Goal: Information Seeking & Learning: Learn about a topic

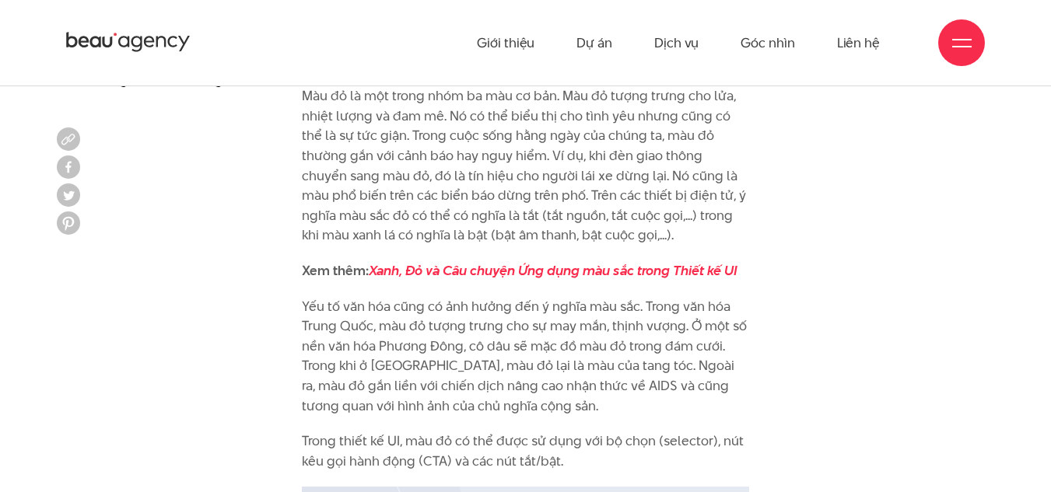
scroll to position [1400, 0]
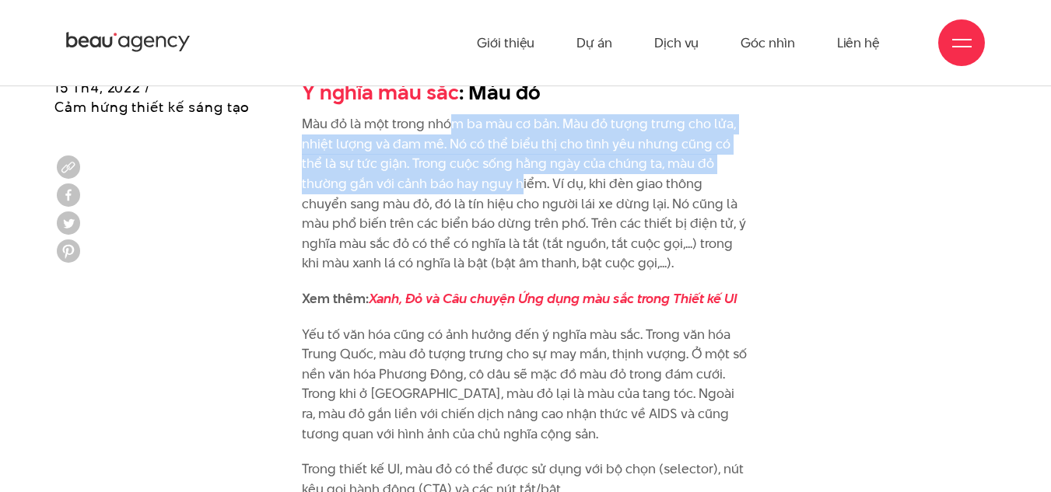
drag, startPoint x: 453, startPoint y: 127, endPoint x: 474, endPoint y: 186, distance: 62.7
click at [474, 185] on p "Màu đỏ là một trong nhóm ba màu cơ bản. Màu đỏ tượng trưng cho lửa, nhiệt lượng…" at bounding box center [526, 193] width 448 height 159
click at [475, 190] on p "Màu đỏ là một trong nhóm ba màu cơ bản. Màu đỏ tượng trưng cho lửa, nhiệt lượng…" at bounding box center [526, 193] width 448 height 159
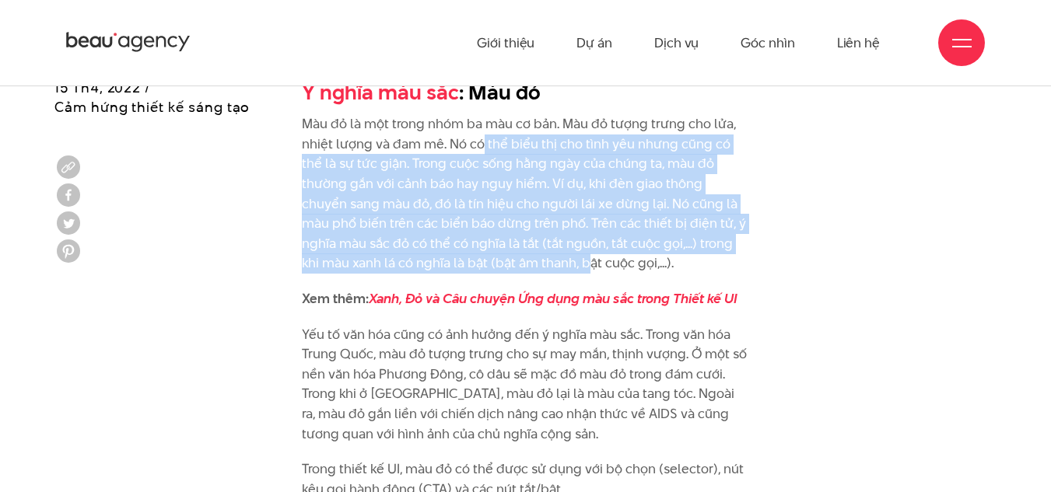
drag, startPoint x: 480, startPoint y: 149, endPoint x: 492, endPoint y: 265, distance: 115.7
click at [492, 265] on p "Màu đỏ là một trong nhóm ba màu cơ bản. Màu đỏ tượng trưng cho lửa, nhiệt lượng…" at bounding box center [526, 193] width 448 height 159
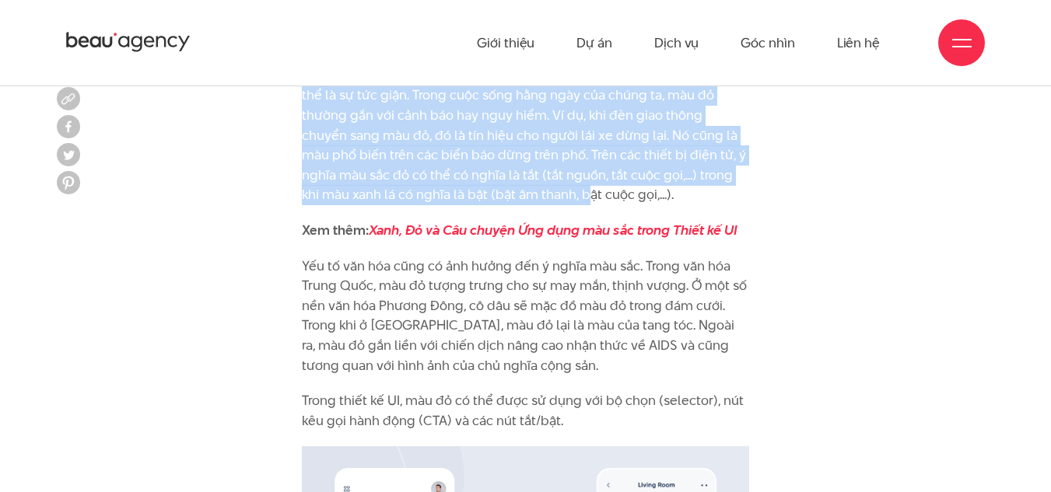
scroll to position [1556, 0]
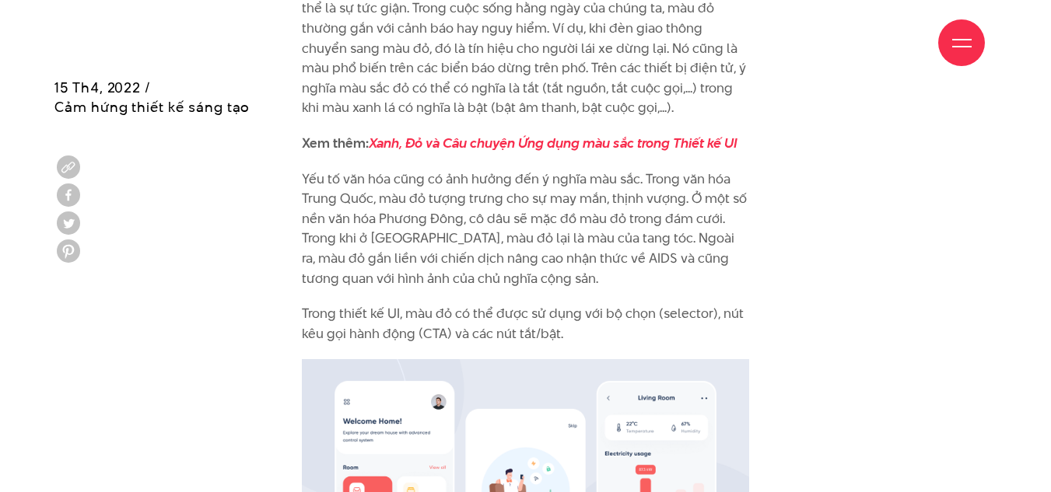
click at [468, 195] on p "Yếu tố văn hóa cũng có ảnh hưởng đến ý nghĩa màu sắc. Trong văn hóa Trung Quốc,…" at bounding box center [526, 230] width 448 height 120
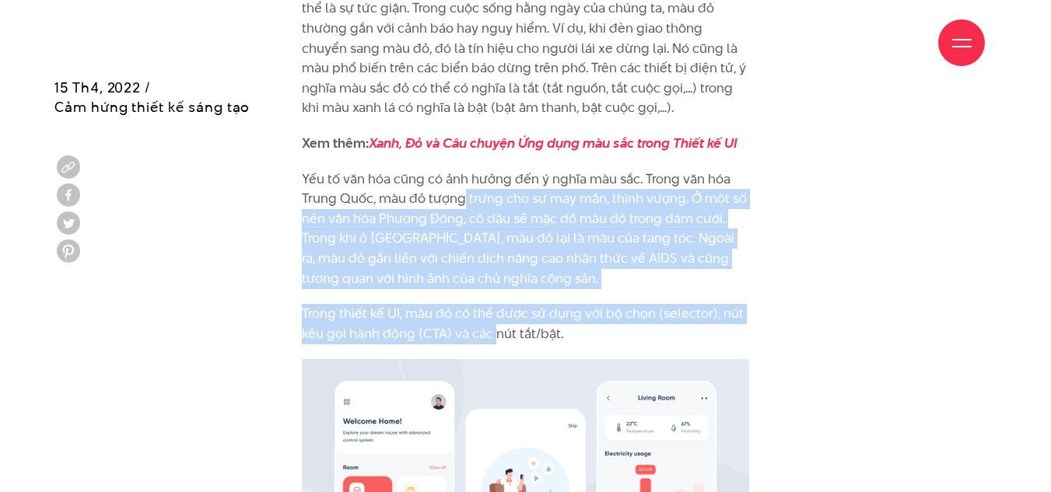
drag, startPoint x: 465, startPoint y: 191, endPoint x: 492, endPoint y: 335, distance: 147.2
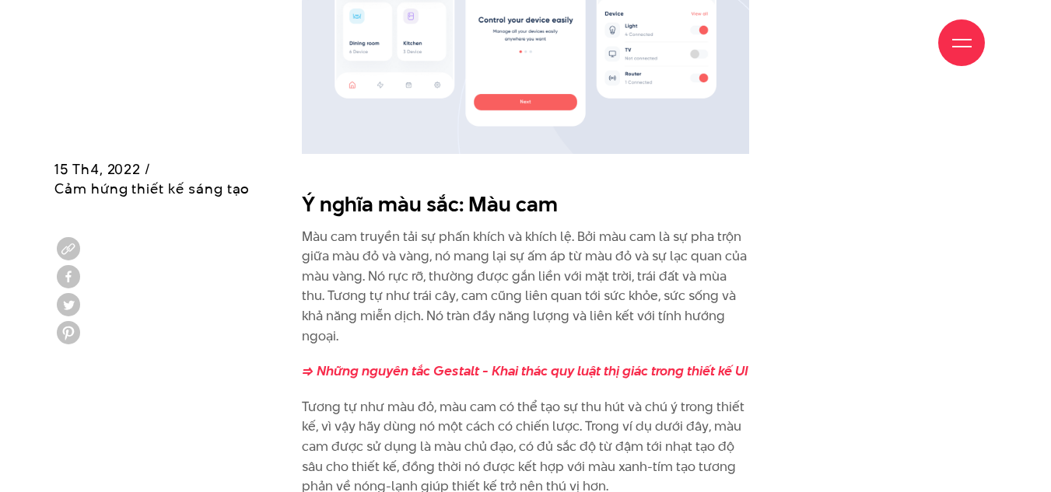
scroll to position [2178, 0]
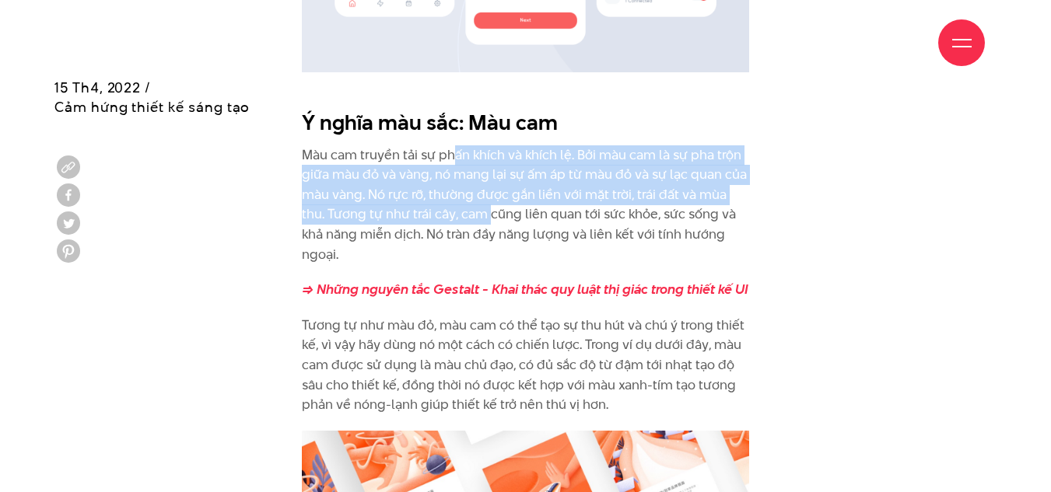
drag, startPoint x: 454, startPoint y: 155, endPoint x: 464, endPoint y: 220, distance: 66.0
click at [464, 220] on p "Màu cam truyền tải sự phấn khích và khích lệ. Bởi màu cam là sự pha trộn giữa m…" at bounding box center [526, 205] width 448 height 120
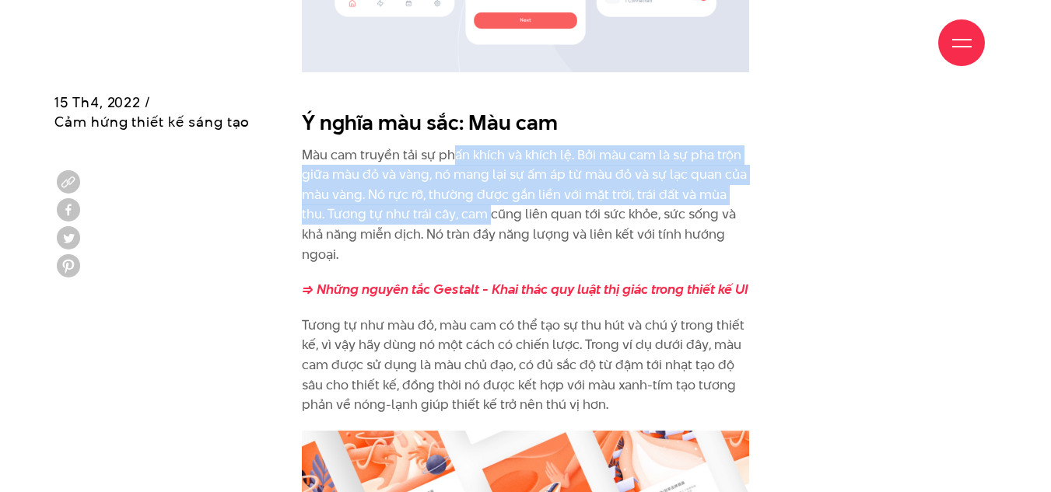
scroll to position [2412, 0]
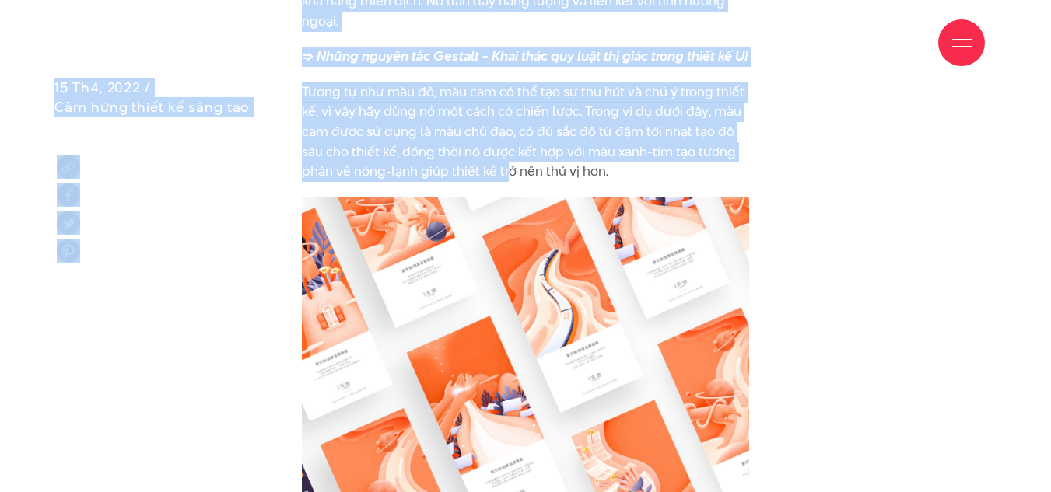
drag, startPoint x: 534, startPoint y: 73, endPoint x: 503, endPoint y: 147, distance: 79.9
click at [503, 147] on p "Tương tự như màu đỏ, màu cam có thể tạo sự thu hút và chú ý trong thiết kế, vì …" at bounding box center [526, 132] width 448 height 100
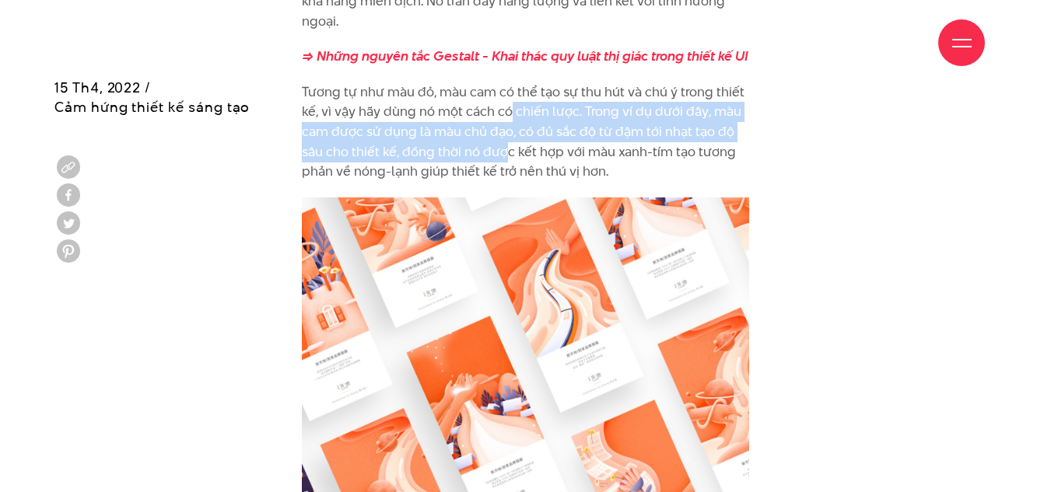
drag, startPoint x: 510, startPoint y: 86, endPoint x: 509, endPoint y: 133, distance: 47.5
click at [509, 133] on p "Tương tự như màu đỏ, màu cam có thể tạo sự thu hút và chú ý trong thiết kế, vì …" at bounding box center [526, 132] width 448 height 100
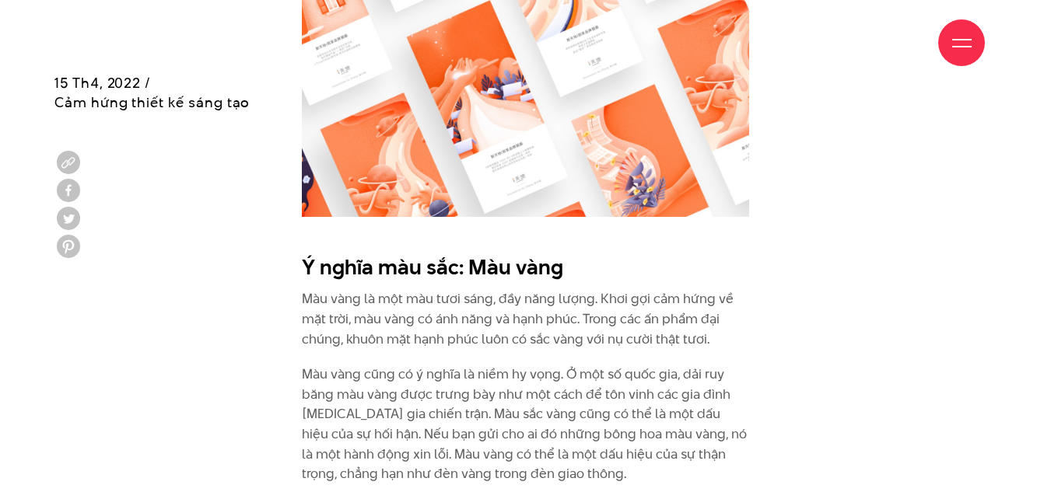
scroll to position [2879, 0]
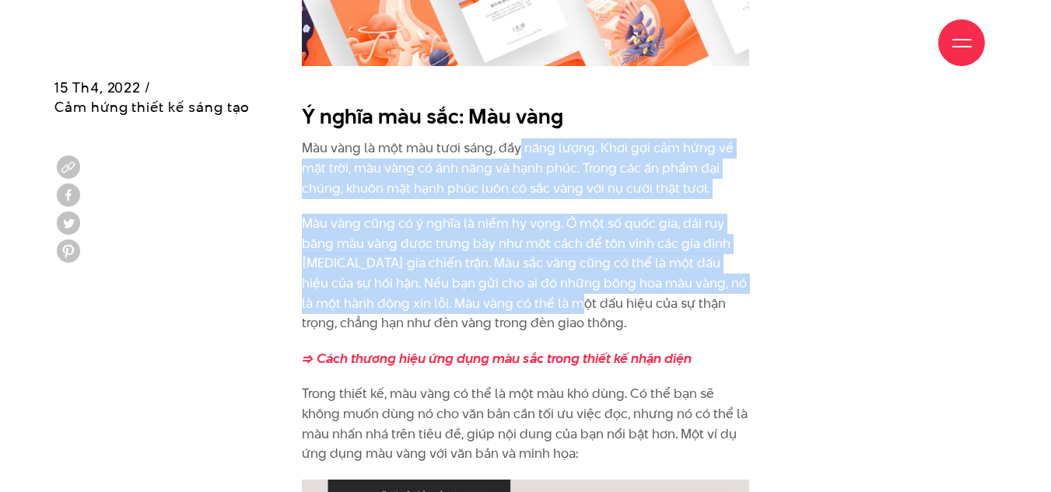
drag, startPoint x: 518, startPoint y: 123, endPoint x: 564, endPoint y: 287, distance: 170.5
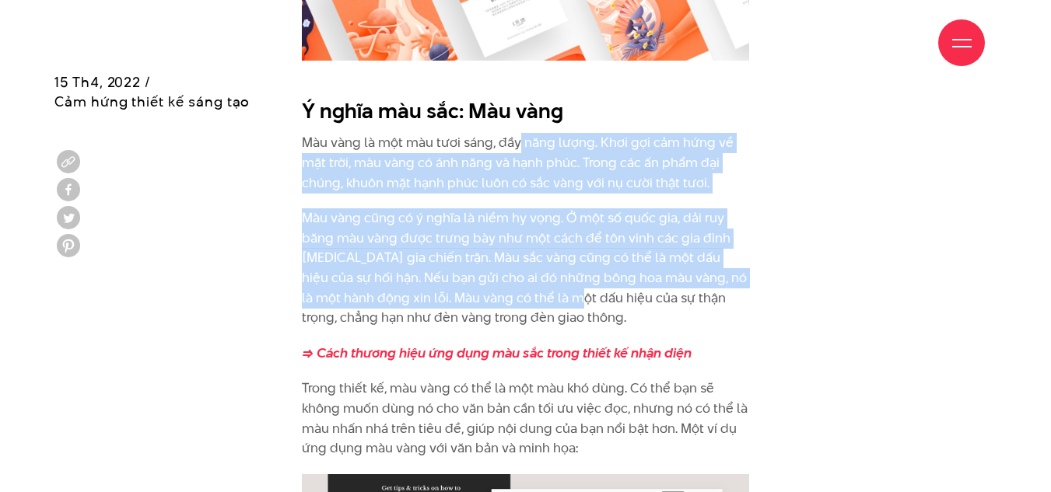
scroll to position [3112, 0]
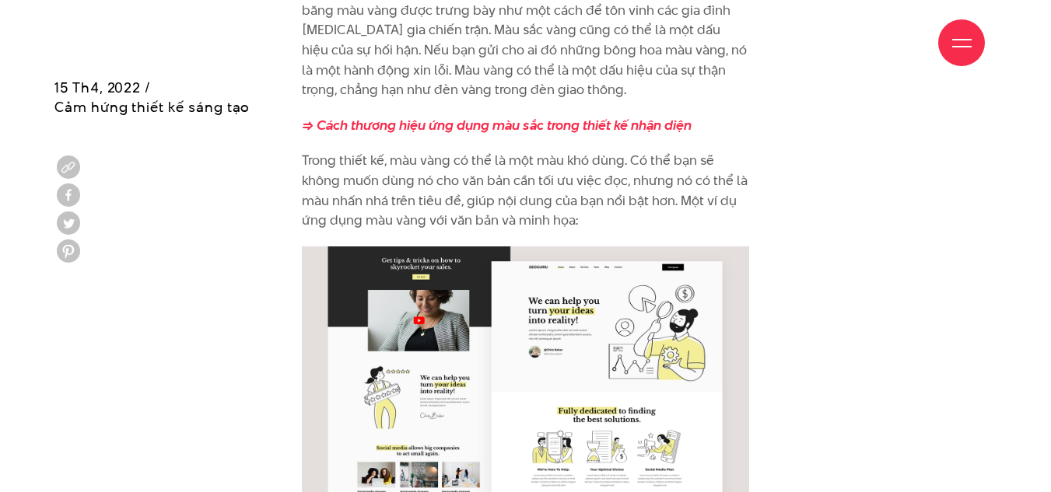
click at [531, 151] on p "Trong thiết kế, màu vàng có thể là một màu khó dùng. Có thể bạn sẽ không muốn d…" at bounding box center [526, 190] width 448 height 79
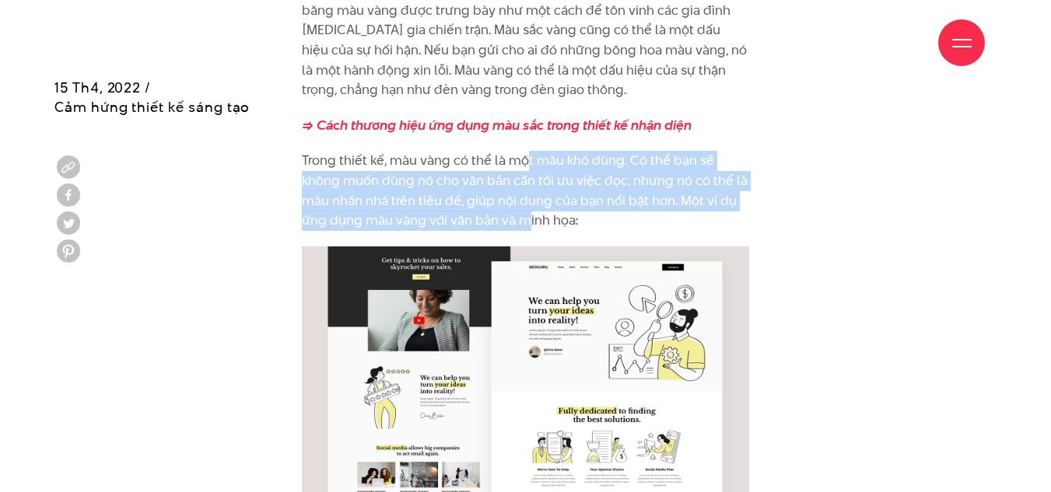
drag, startPoint x: 527, startPoint y: 180, endPoint x: 528, endPoint y: 204, distance: 23.4
click at [528, 204] on p "Trong thiết kế, màu vàng có thể là một màu khó dùng. Có thể bạn sẽ không muốn d…" at bounding box center [526, 190] width 448 height 79
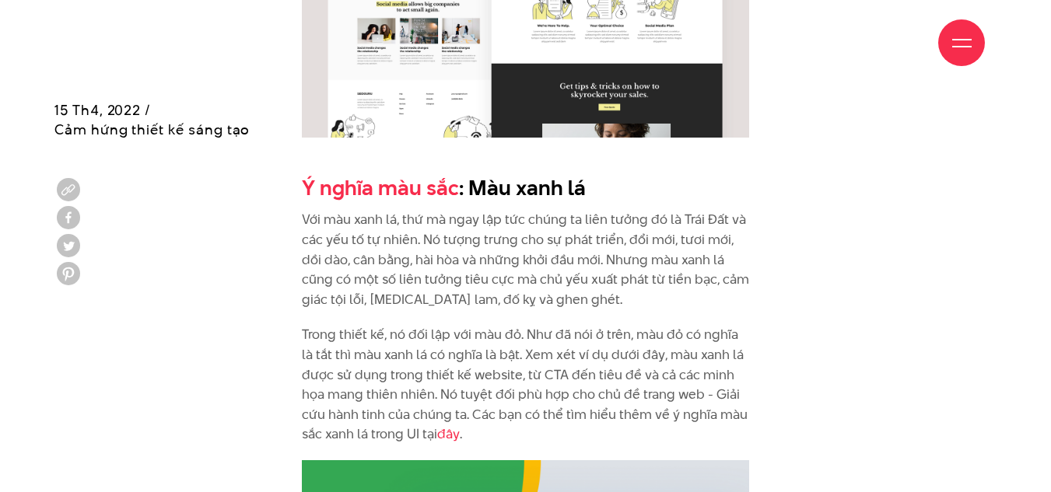
scroll to position [3579, 0]
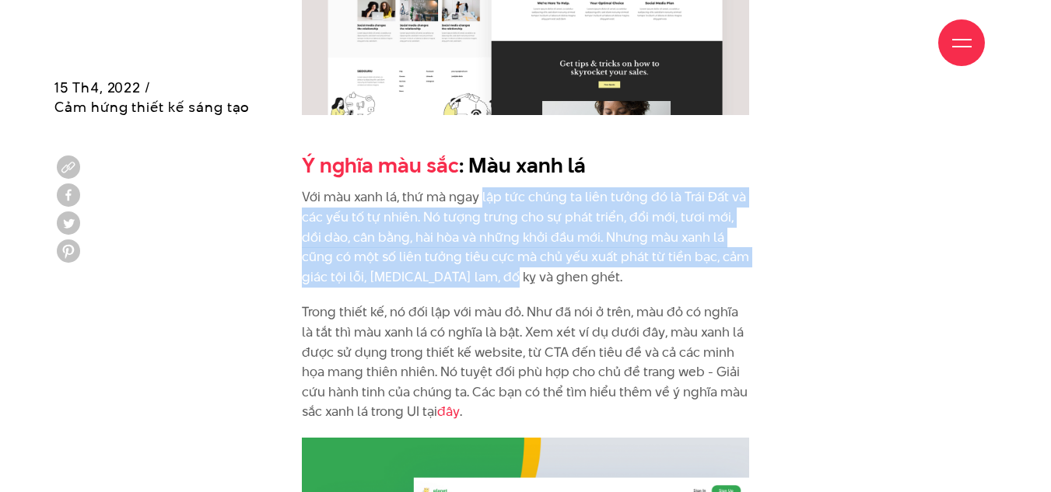
drag, startPoint x: 482, startPoint y: 177, endPoint x: 477, endPoint y: 252, distance: 75.6
click at [477, 252] on p "Với màu xanh lá, thứ mà ngay lập tức chúng ta liên tưởng đó là Trái Đất và các …" at bounding box center [526, 237] width 448 height 100
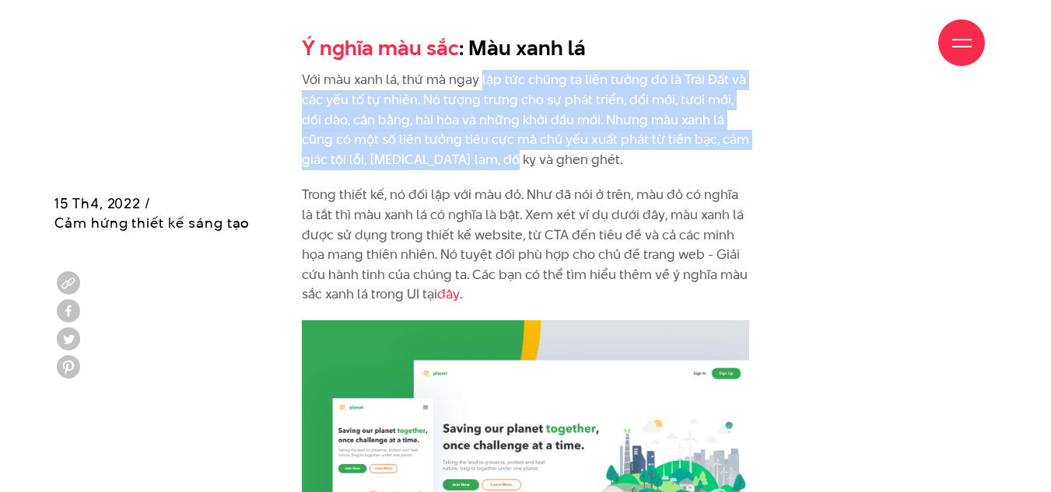
scroll to position [3812, 0]
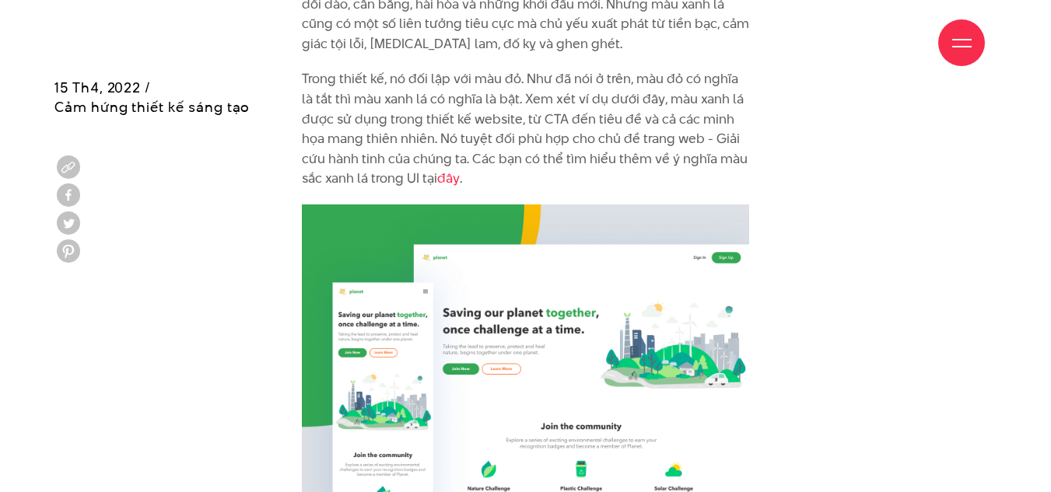
click at [472, 82] on div "Giới thiệu Dự án Dịch vụ Góc nhìn Liên hệ" at bounding box center [525, 43] width 919 height 86
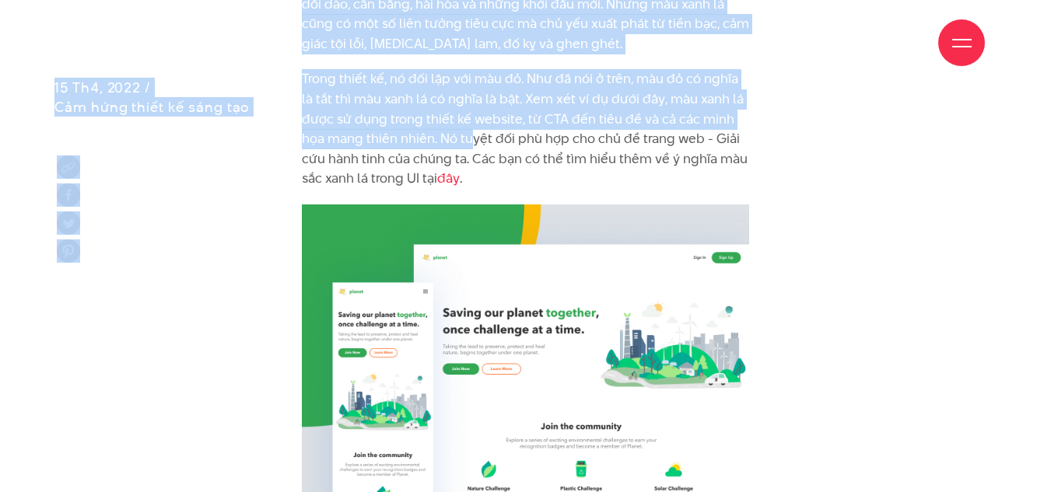
drag, startPoint x: 472, startPoint y: 65, endPoint x: 471, endPoint y: 112, distance: 47.5
click at [471, 112] on p "Trong thiết kế, nó đối lập với màu đỏ. Như đã nói ở trên, màu đỏ có nghĩa là tắ…" at bounding box center [526, 129] width 448 height 120
drag, startPoint x: 471, startPoint y: 79, endPoint x: 478, endPoint y: 117, distance: 37.9
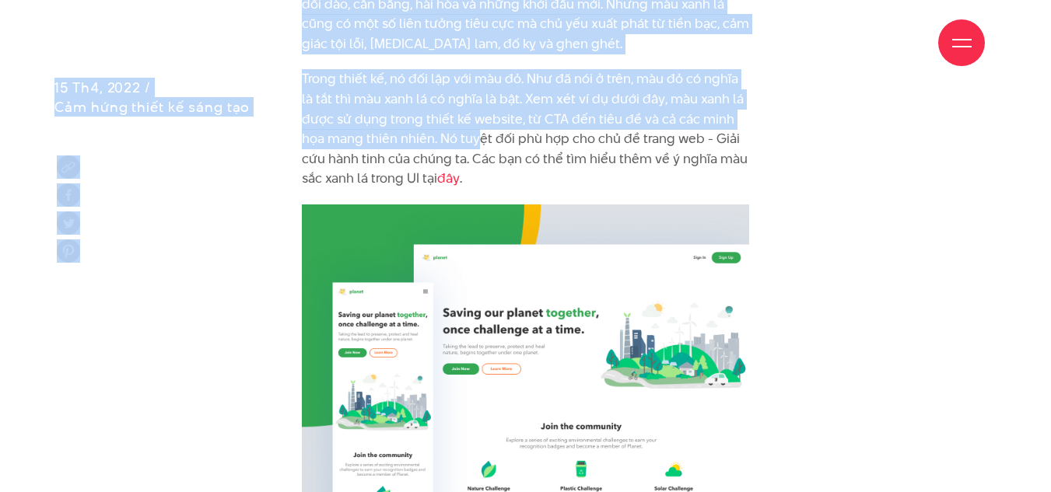
click at [478, 117] on p "Trong thiết kế, nó đối lập với màu đỏ. Như đã nói ở trên, màu đỏ có nghĩa là tắ…" at bounding box center [526, 129] width 448 height 120
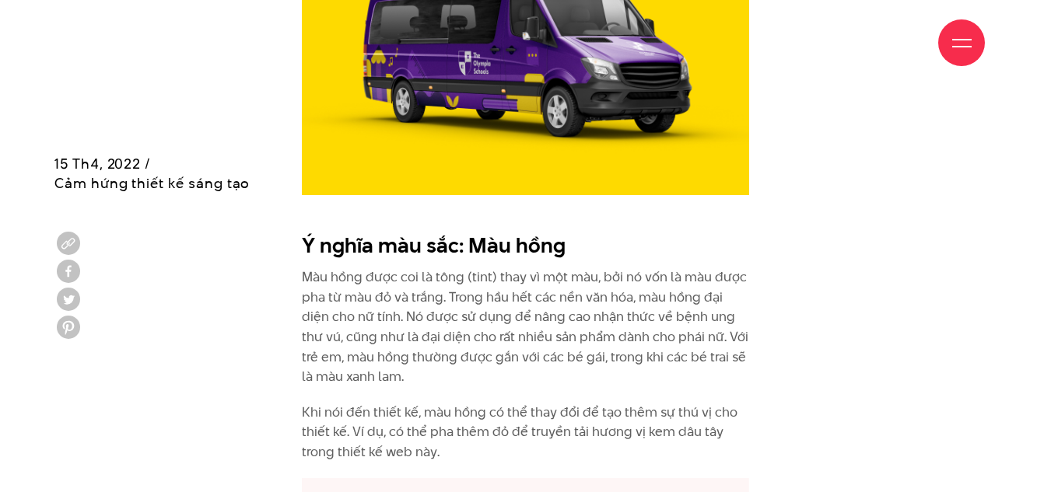
scroll to position [5991, 0]
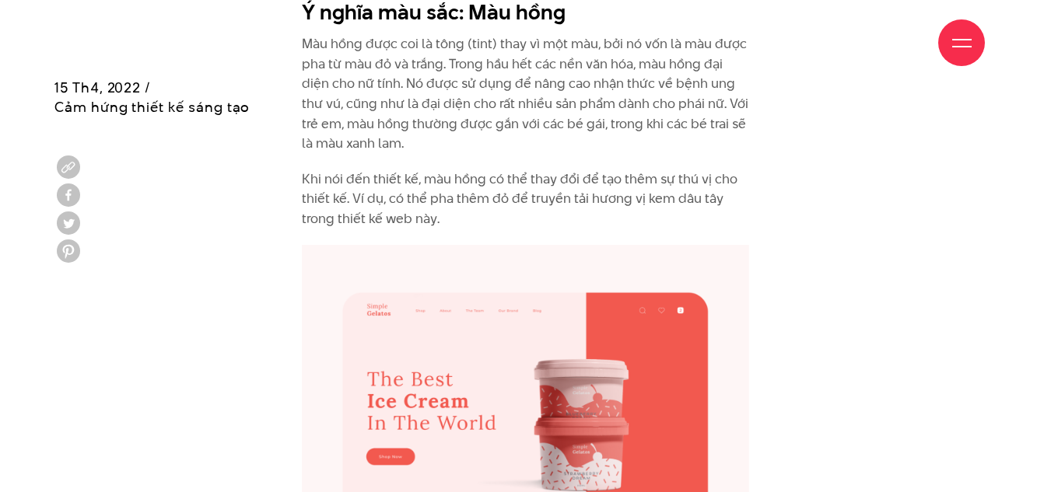
drag, startPoint x: 517, startPoint y: 20, endPoint x: 514, endPoint y: 82, distance: 61.5
click at [514, 82] on div "Giới thiệu Dự án Dịch vụ Góc nhìn Liên hệ" at bounding box center [525, 43] width 919 height 86
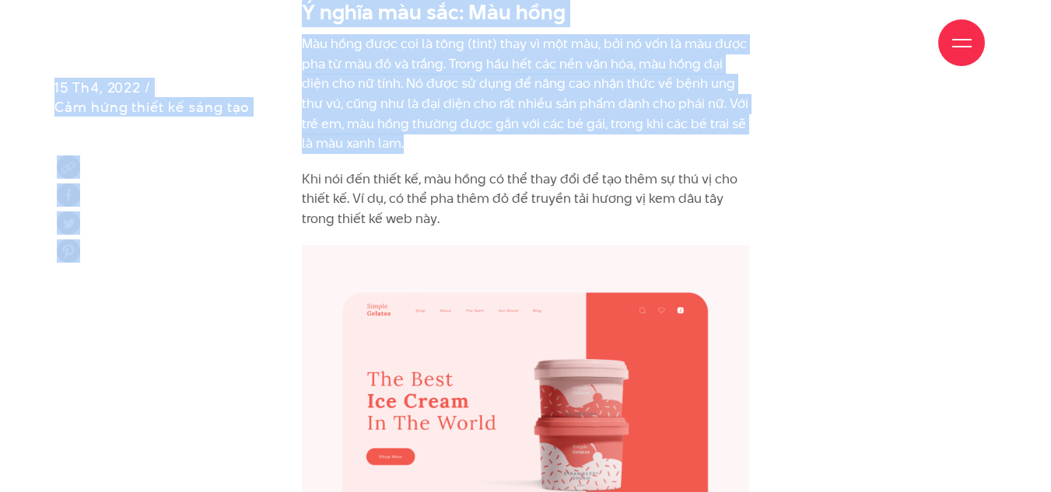
drag, startPoint x: 474, startPoint y: 70, endPoint x: 475, endPoint y: 123, distance: 52.9
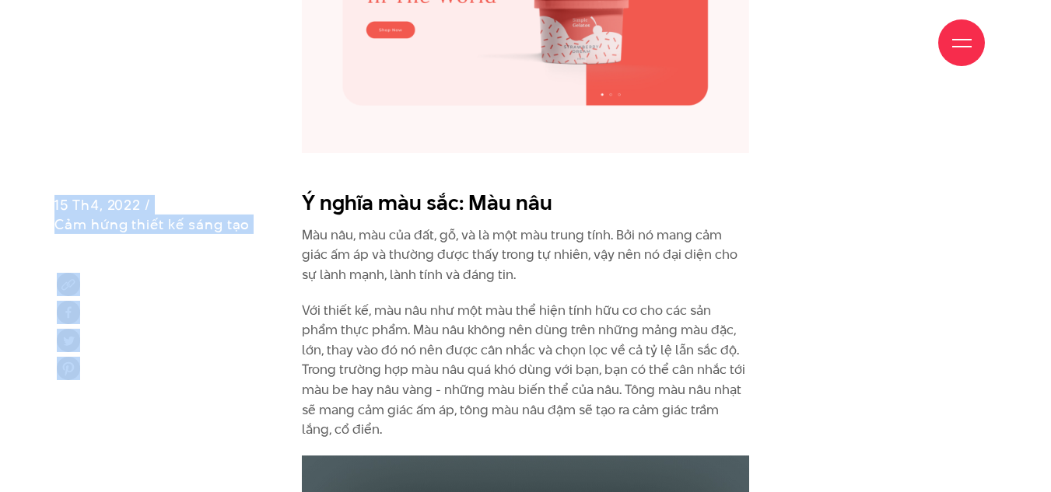
scroll to position [6535, 0]
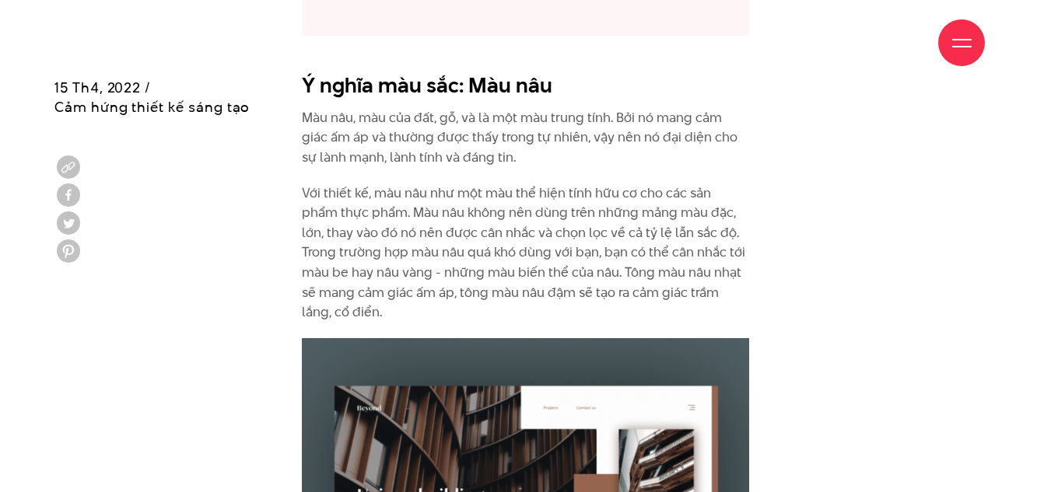
click at [475, 121] on p "Màu nâu, màu của đất, gỗ, và là một màu trung tính. Bởi nó mang cảm giác ấm áp …" at bounding box center [526, 138] width 448 height 60
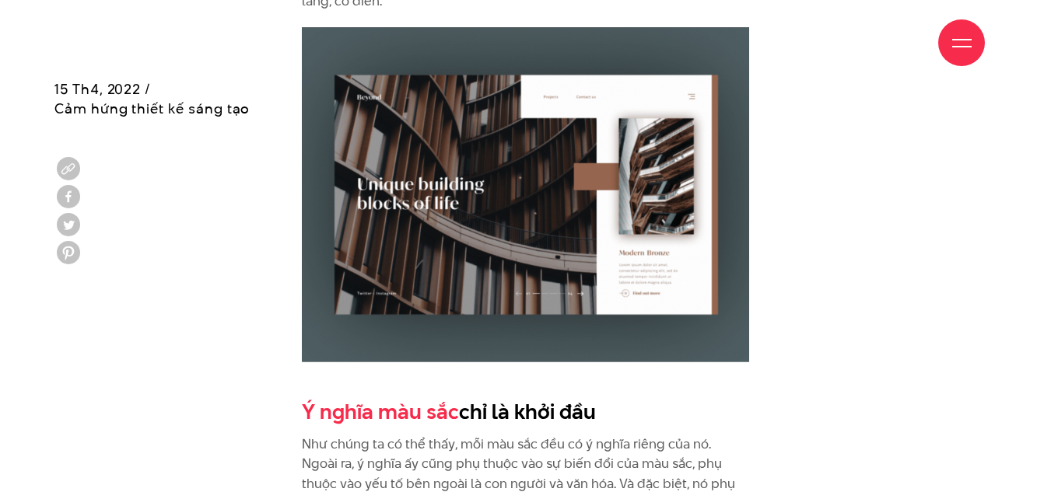
scroll to position [7235, 0]
